Goal: Task Accomplishment & Management: Use online tool/utility

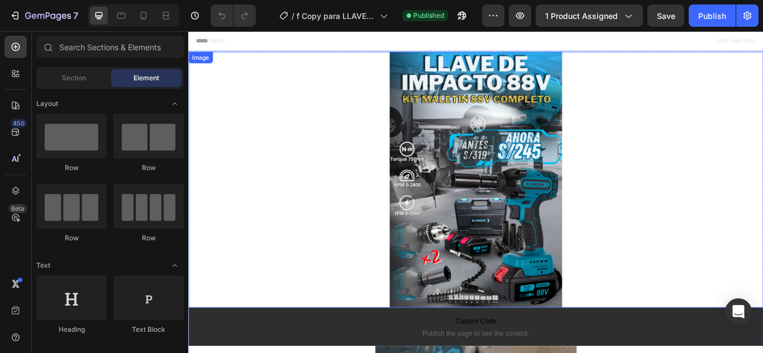
click at [491, 175] on img at bounding box center [523, 204] width 201 height 299
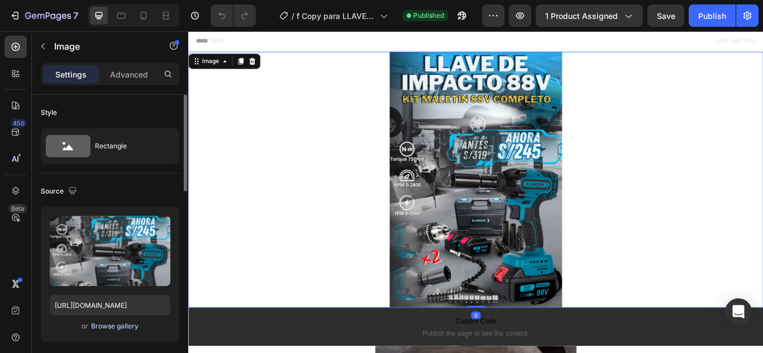
click at [105, 327] on div "Browse gallery" at bounding box center [114, 327] width 47 height 10
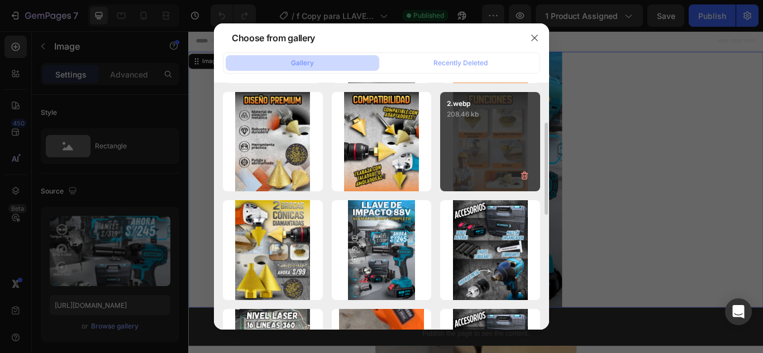
scroll to position [108, 0]
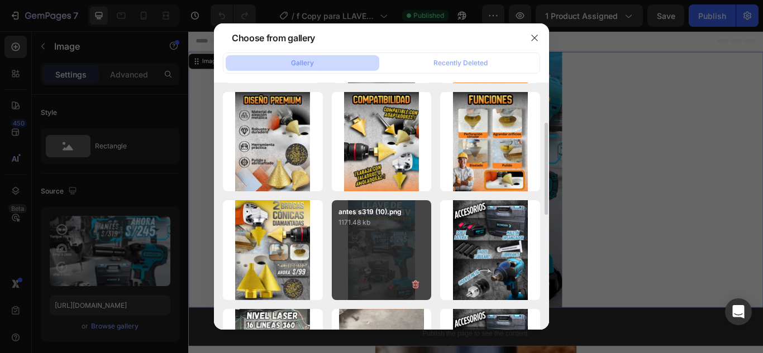
click at [395, 254] on div "antes s319 (10).png 1171.48 kb" at bounding box center [382, 250] width 100 height 100
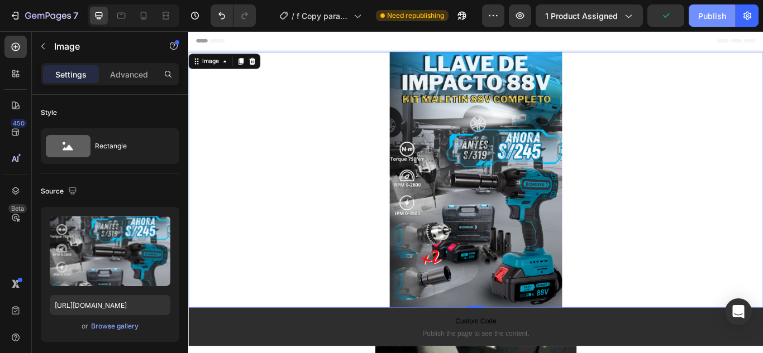
click at [693, 14] on button "Publish" at bounding box center [711, 15] width 47 height 22
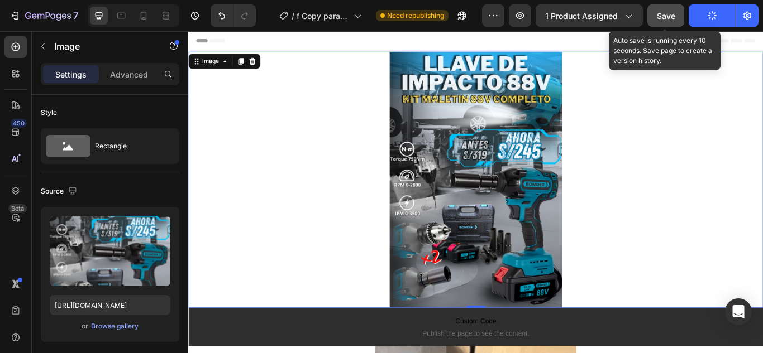
click at [675, 18] on span "Save" at bounding box center [666, 15] width 18 height 9
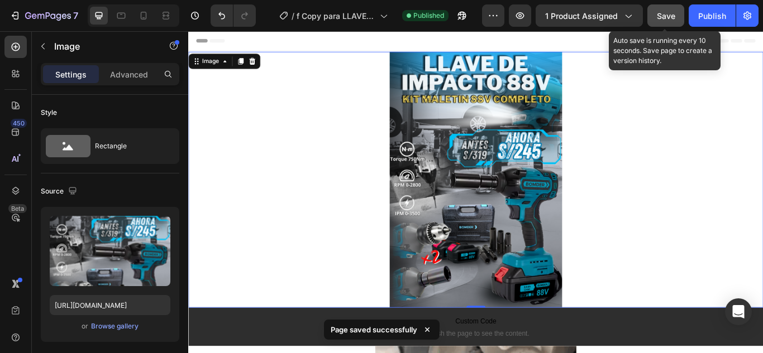
drag, startPoint x: 645, startPoint y: 9, endPoint x: 678, endPoint y: 16, distance: 33.5
click at [678, 16] on div "Preview 1 product assigned Save Auto save is running every 10 seconds. Save pag…" at bounding box center [620, 15] width 276 height 22
click at [678, 16] on button "Save" at bounding box center [665, 15] width 37 height 22
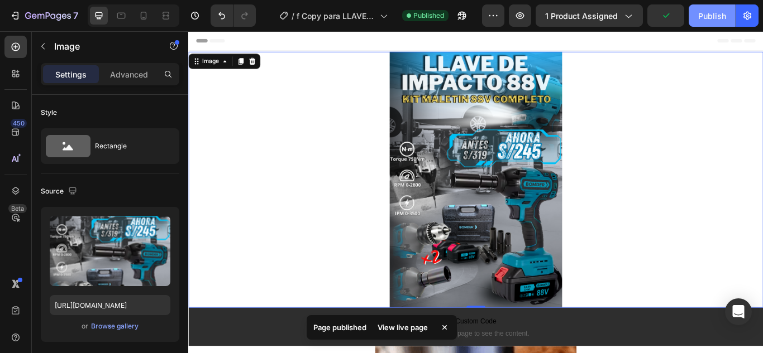
click at [696, 13] on button "Publish" at bounding box center [711, 15] width 47 height 22
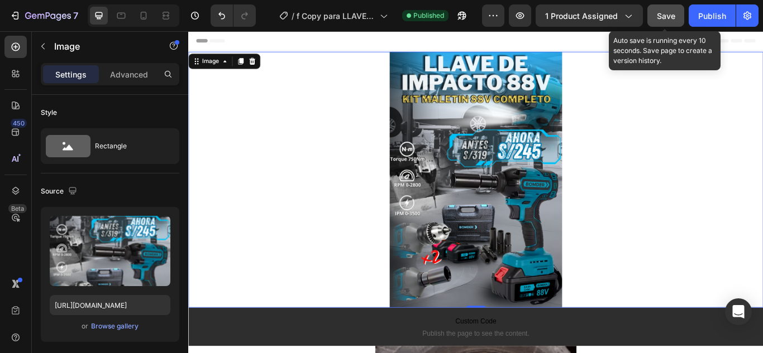
click at [683, 13] on button "Save" at bounding box center [665, 15] width 37 height 22
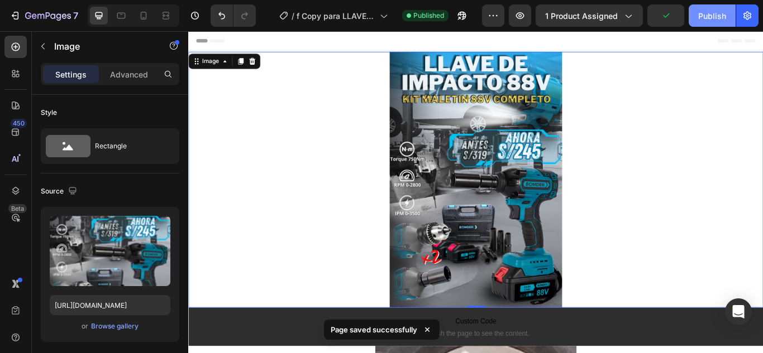
click at [715, 20] on div "Publish" at bounding box center [712, 16] width 28 height 12
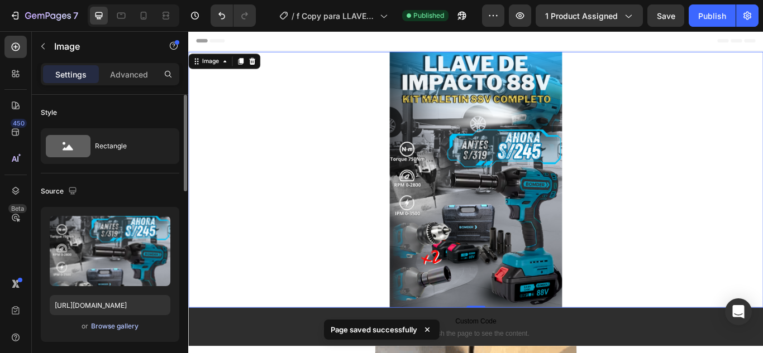
click at [119, 326] on div "Browse gallery" at bounding box center [114, 327] width 47 height 10
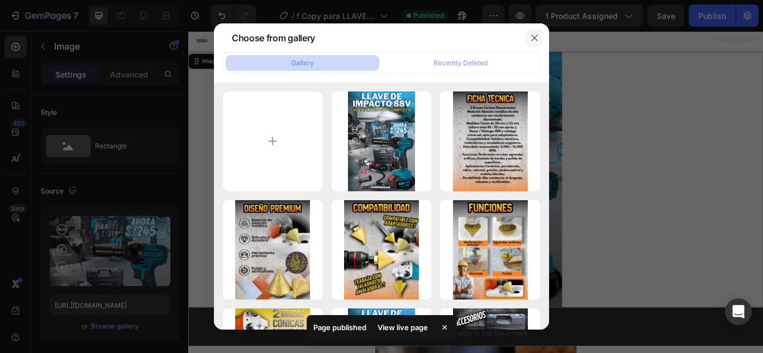
click at [539, 44] on button "button" at bounding box center [534, 38] width 18 height 18
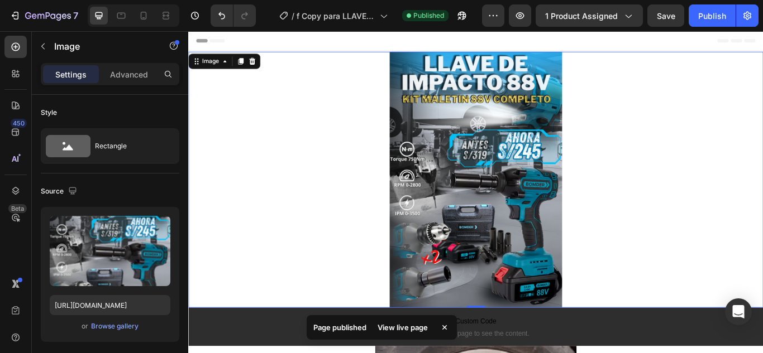
click at [547, 155] on img at bounding box center [523, 204] width 201 height 299
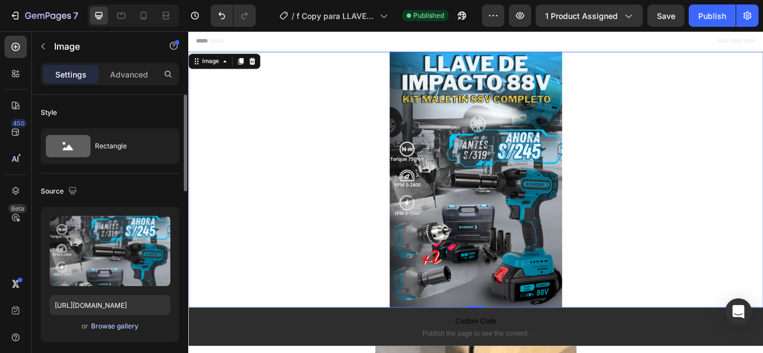
click at [92, 323] on div "Browse gallery" at bounding box center [114, 327] width 47 height 10
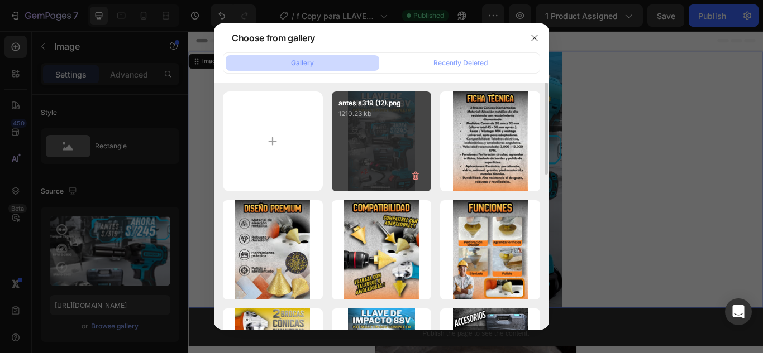
click at [337, 178] on div "antes s319 (12).png 1210.23 kb" at bounding box center [382, 142] width 100 height 100
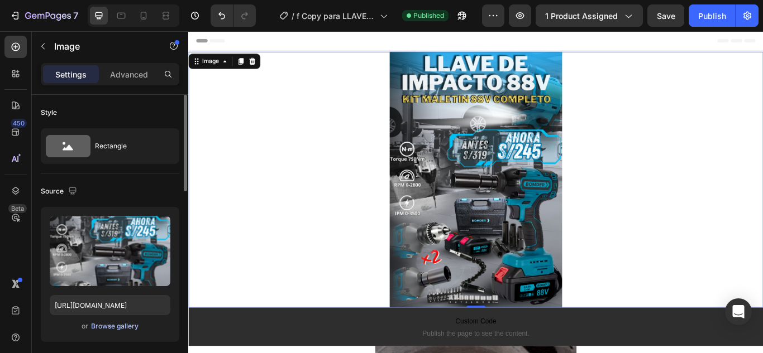
click at [109, 327] on div "Browse gallery" at bounding box center [114, 327] width 47 height 10
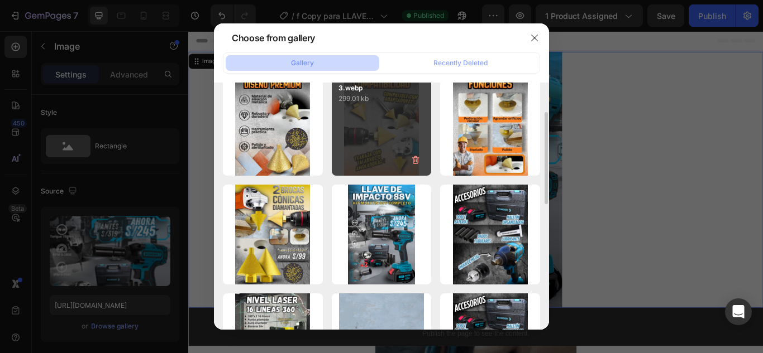
scroll to position [124, 0]
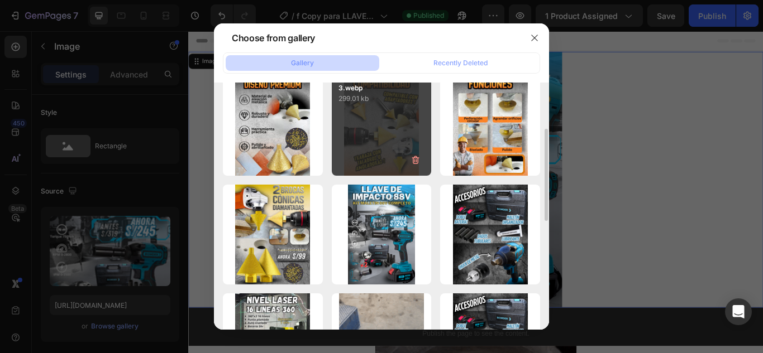
click at [0, 0] on p "1171.48 kb" at bounding box center [0, 0] width 0 height 0
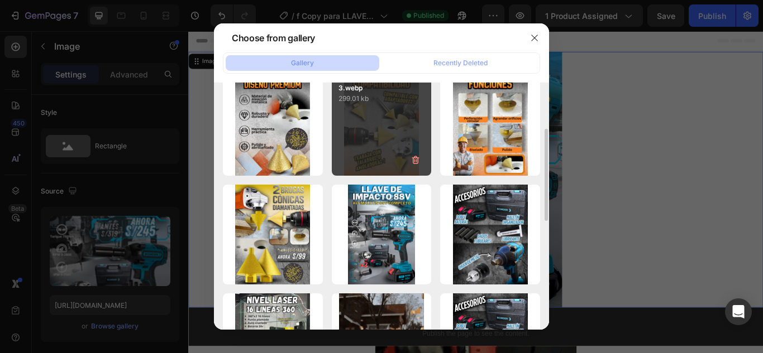
type input "[URL][DOMAIN_NAME]"
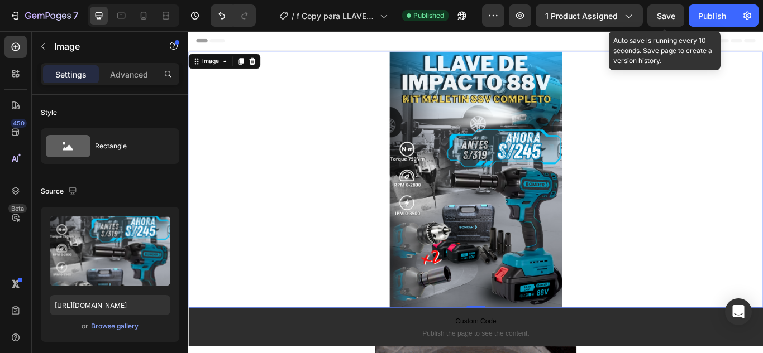
click at [664, 18] on span "Save" at bounding box center [666, 15] width 18 height 9
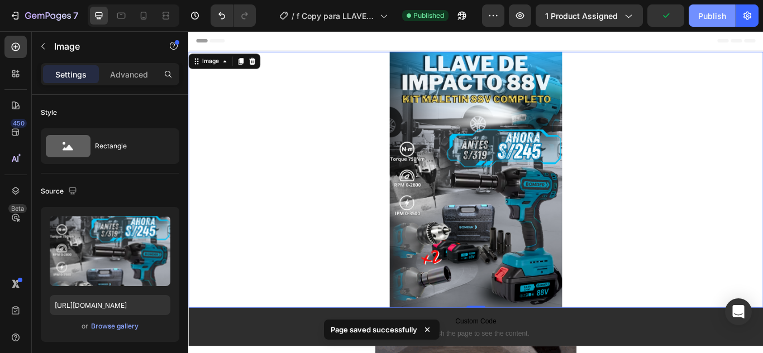
click at [700, 11] on div "Publish" at bounding box center [712, 16] width 28 height 12
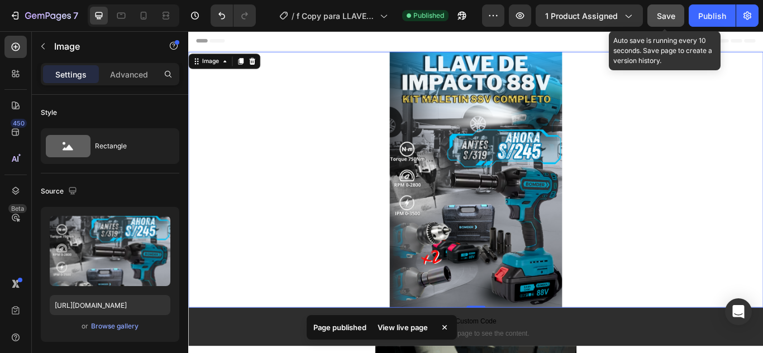
click at [655, 22] on button "Save" at bounding box center [665, 15] width 37 height 22
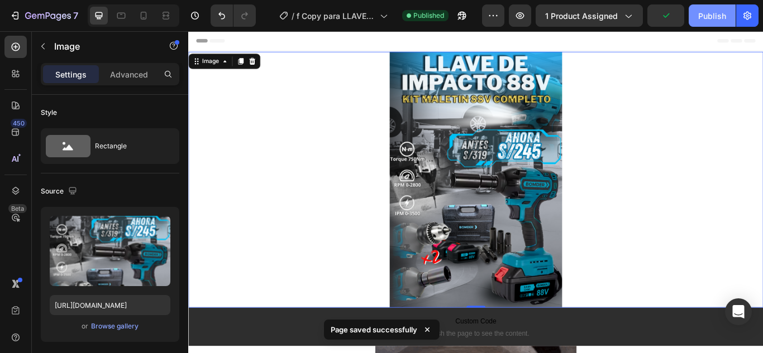
click at [714, 22] on button "Publish" at bounding box center [711, 15] width 47 height 22
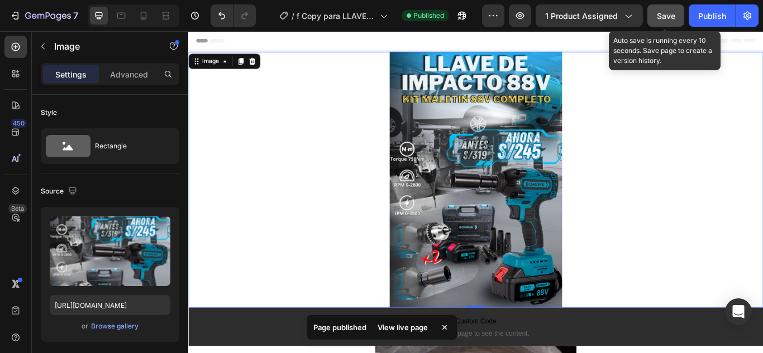
click at [671, 22] on button "Save" at bounding box center [665, 15] width 37 height 22
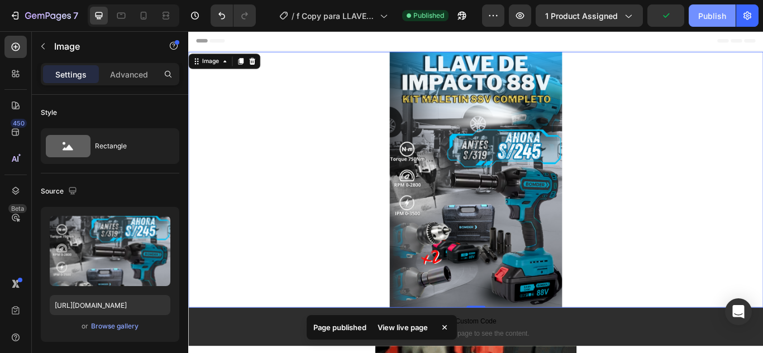
click at [697, 18] on button "Publish" at bounding box center [711, 15] width 47 height 22
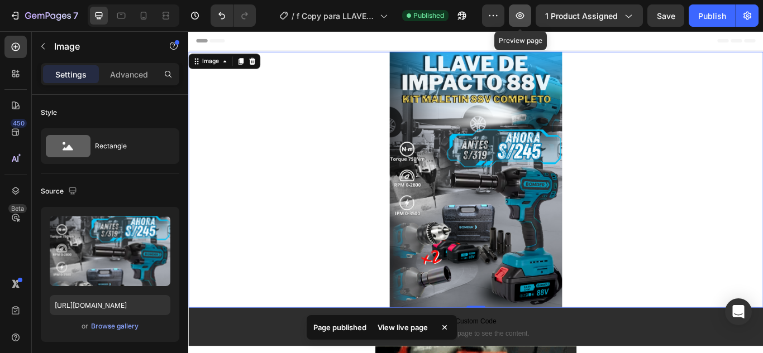
click at [521, 18] on icon "button" at bounding box center [520, 15] width 8 height 7
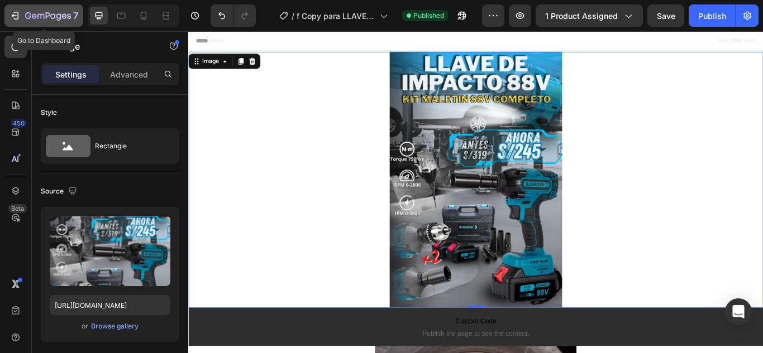
click at [66, 24] on button "7" at bounding box center [43, 15] width 79 height 22
